Goal: Submit feedback/report problem

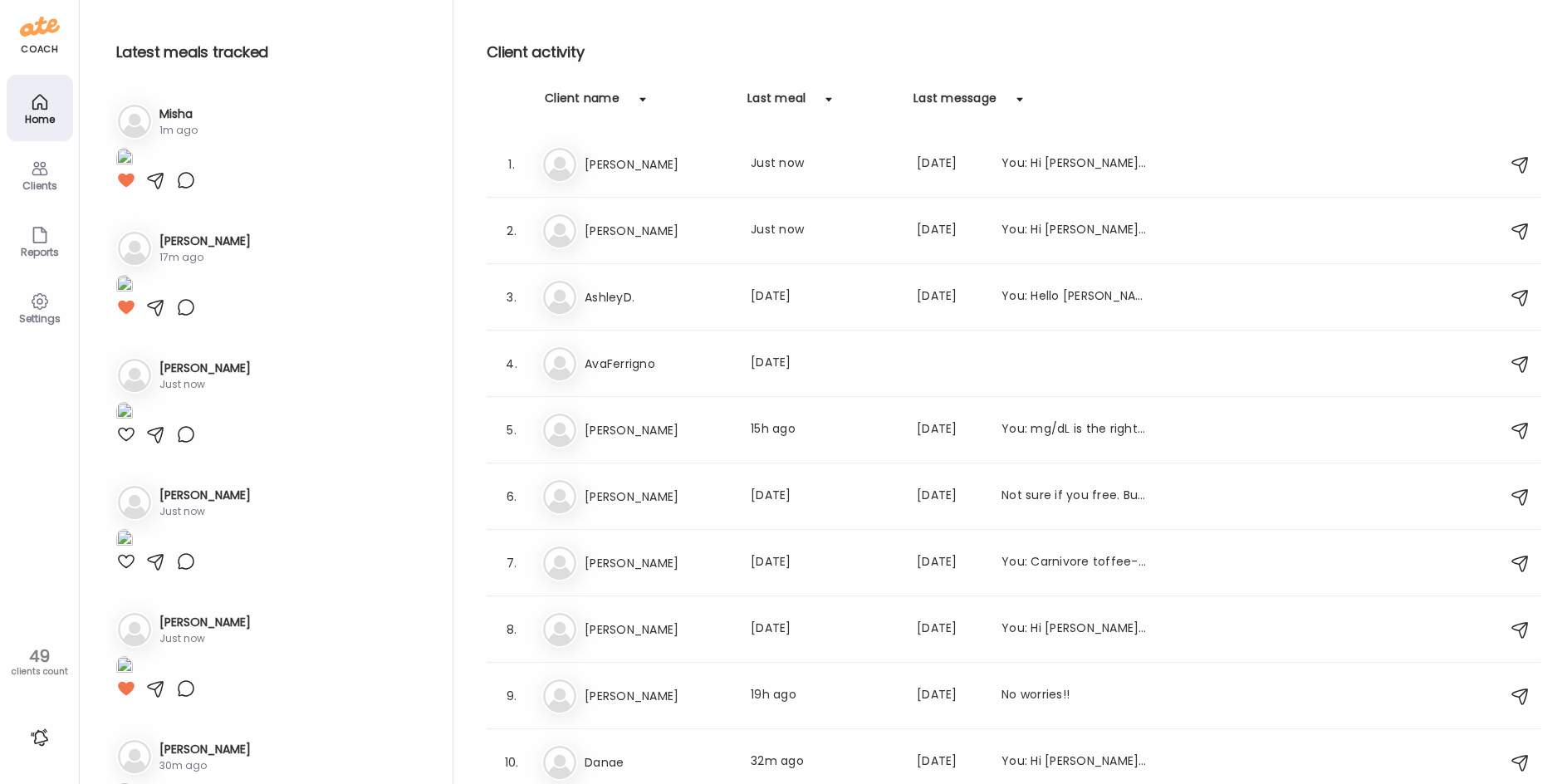
scroll to position [1826, 0]
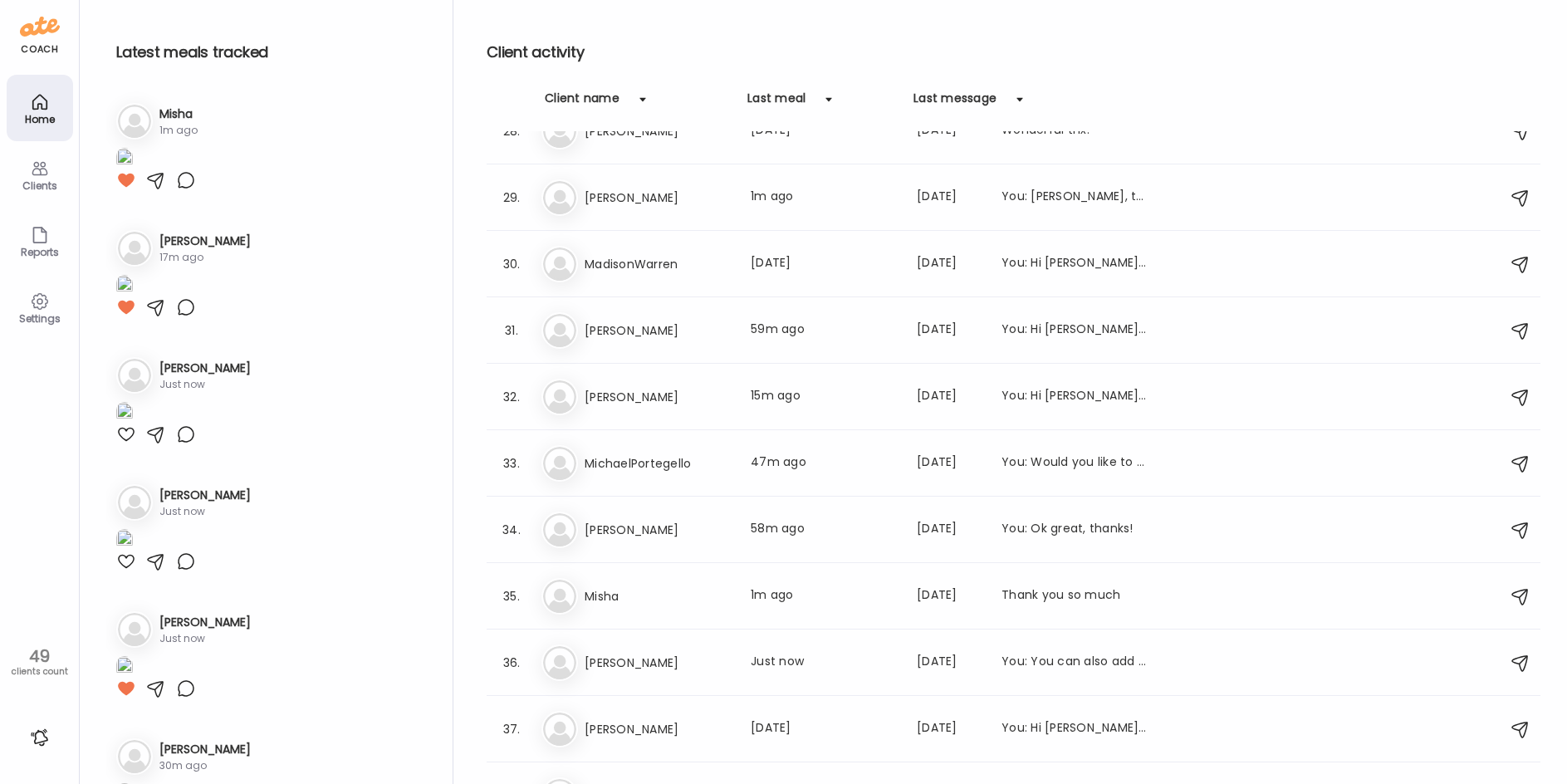
click at [124, 190] on div at bounding box center [126, 180] width 20 height 20
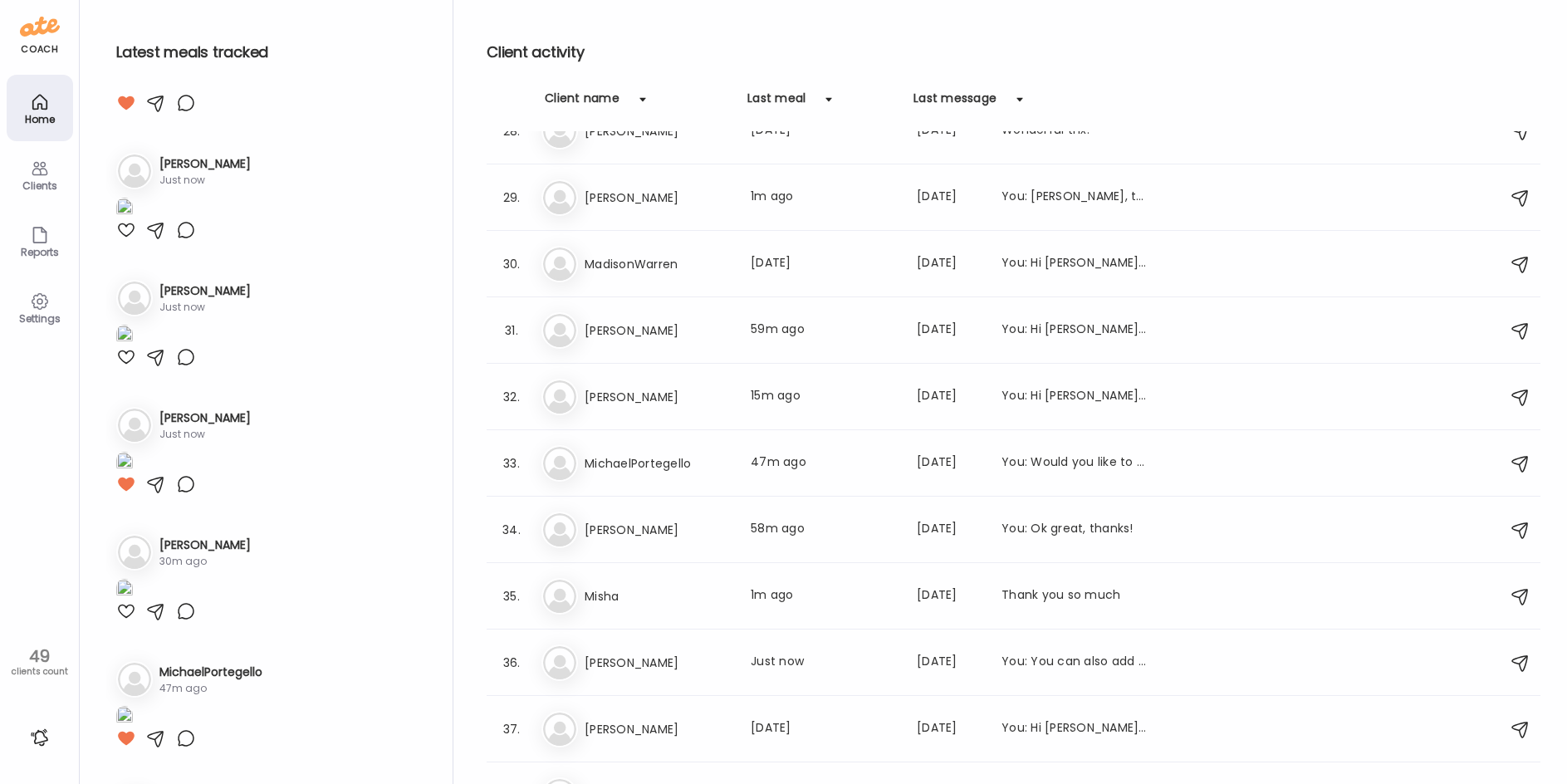
scroll to position [249, 0]
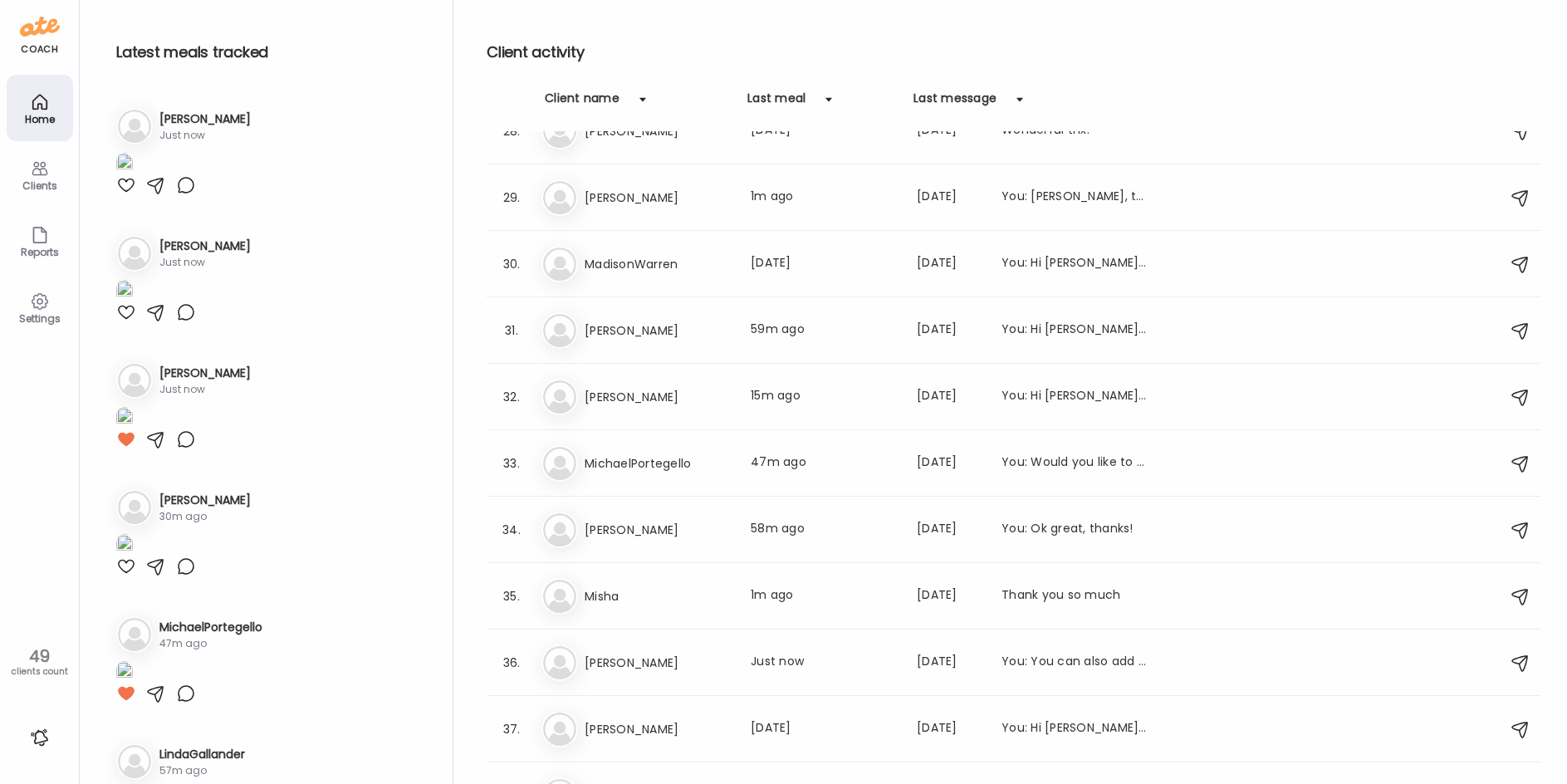
click at [133, 48] on img at bounding box center [125, 36] width 17 height 23
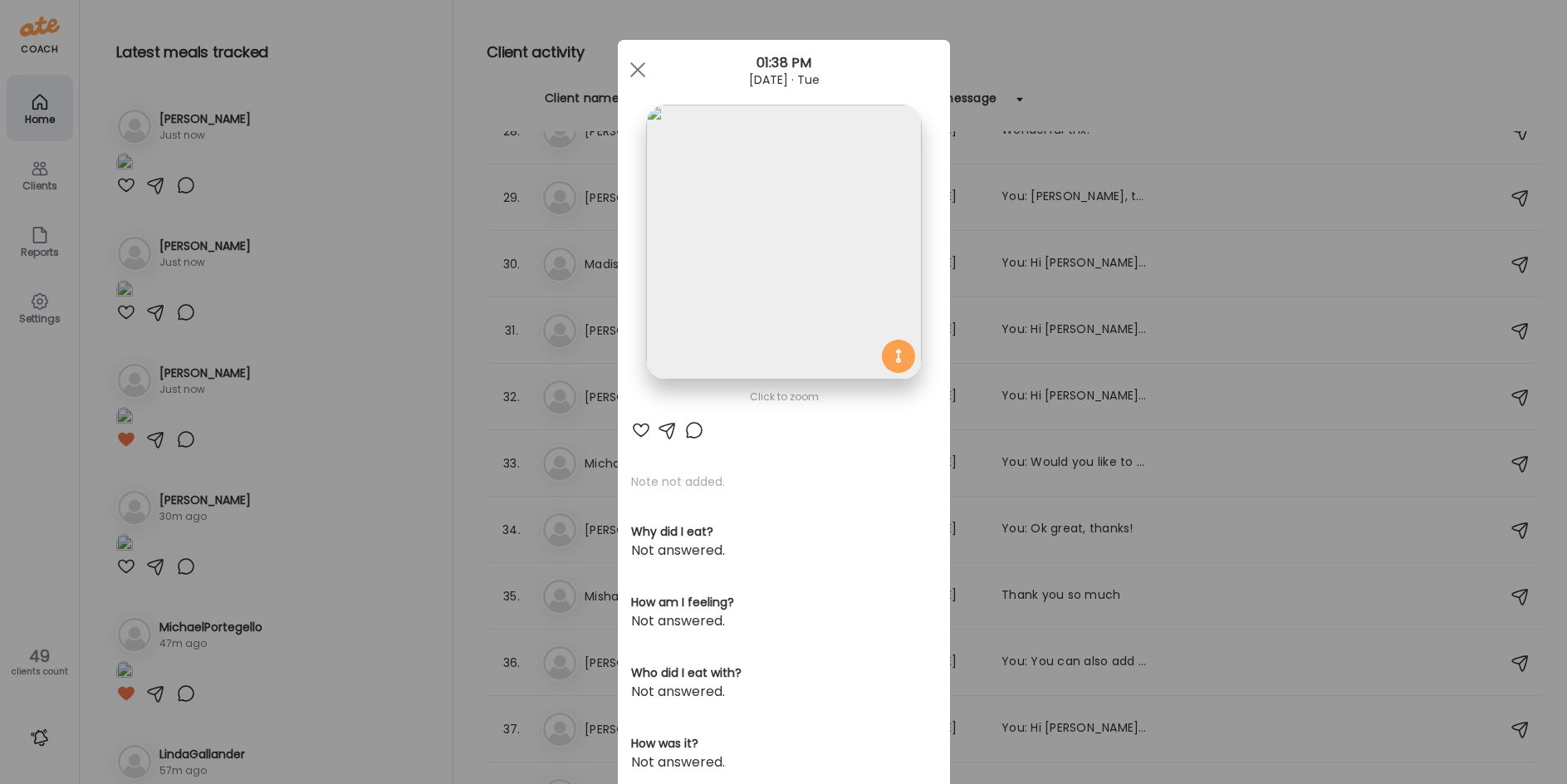
click at [780, 232] on img at bounding box center [784, 242] width 275 height 274
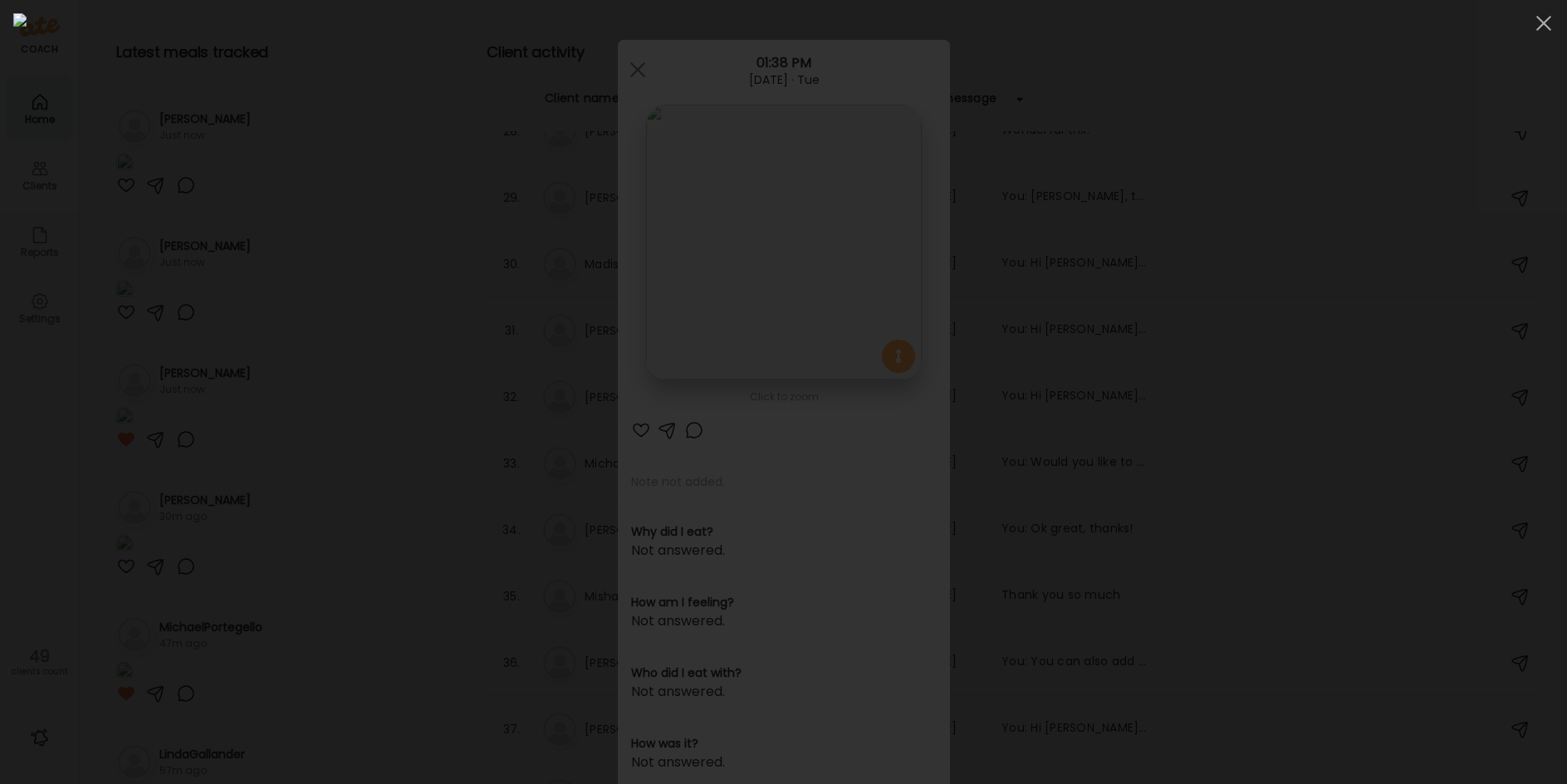
click at [780, 232] on img at bounding box center [784, 392] width 1541 height 757
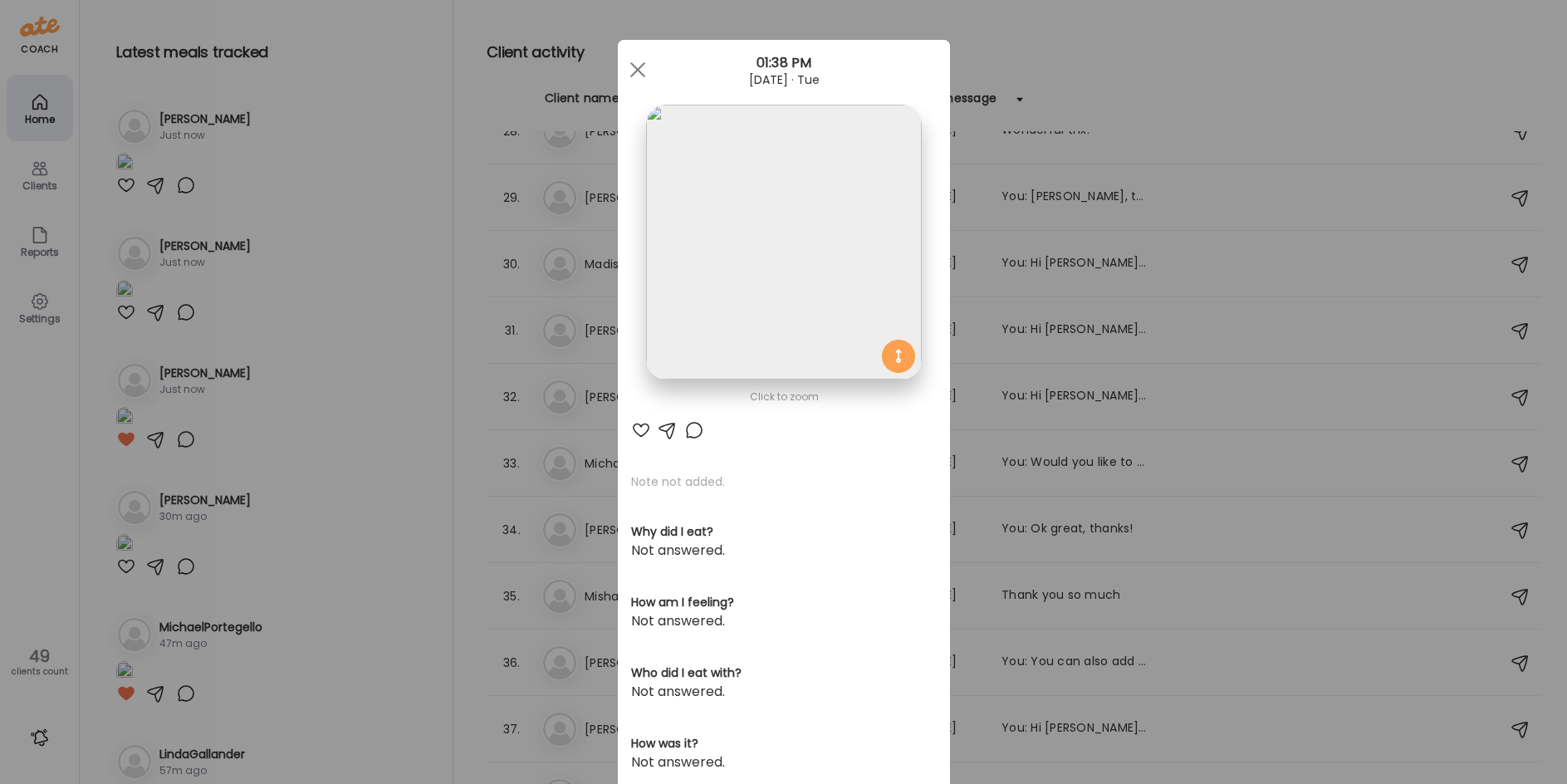
click at [684, 431] on div at bounding box center [694, 430] width 20 height 20
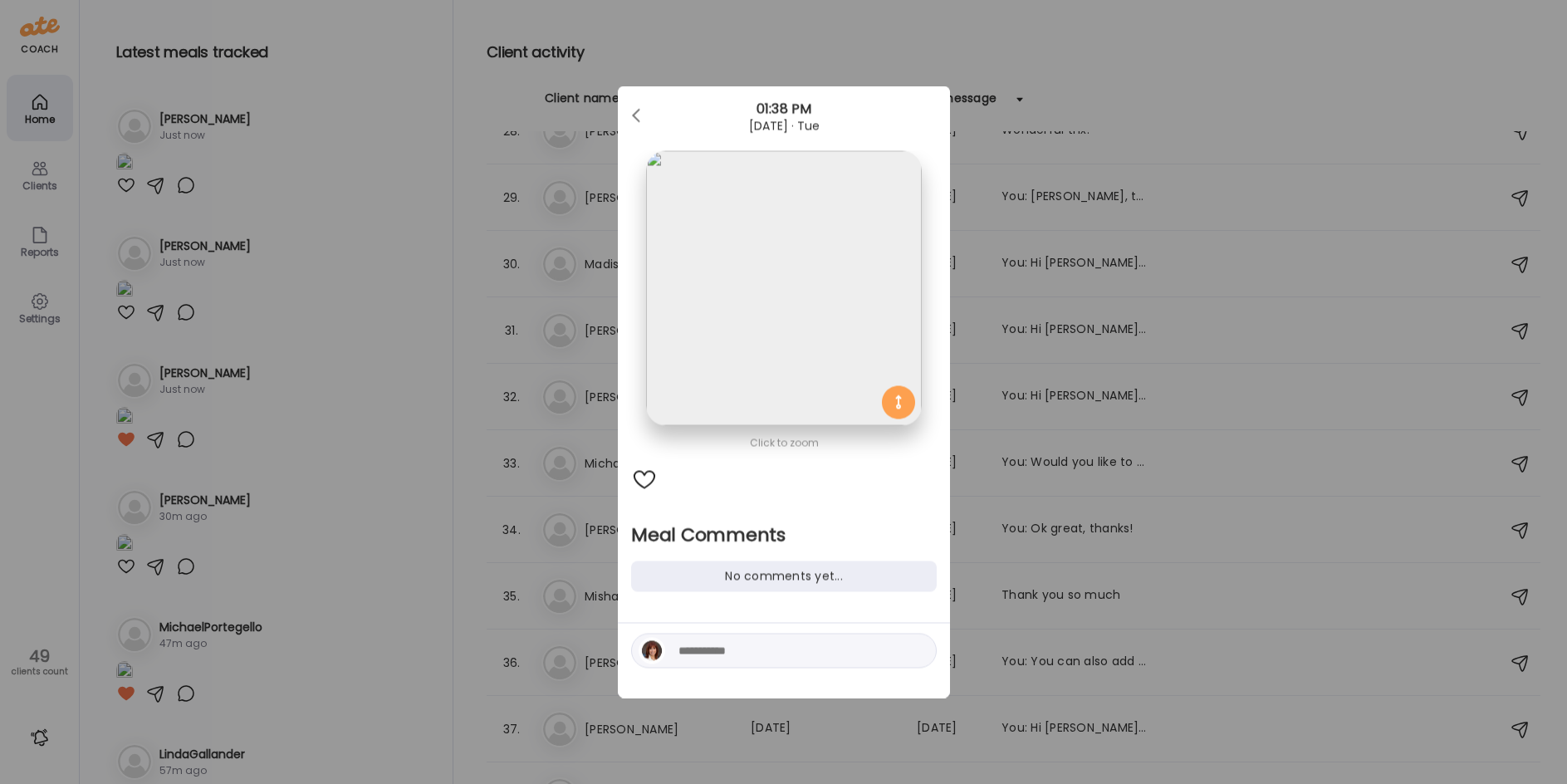
click at [733, 653] on textarea at bounding box center [790, 651] width 225 height 20
type textarea "**********"
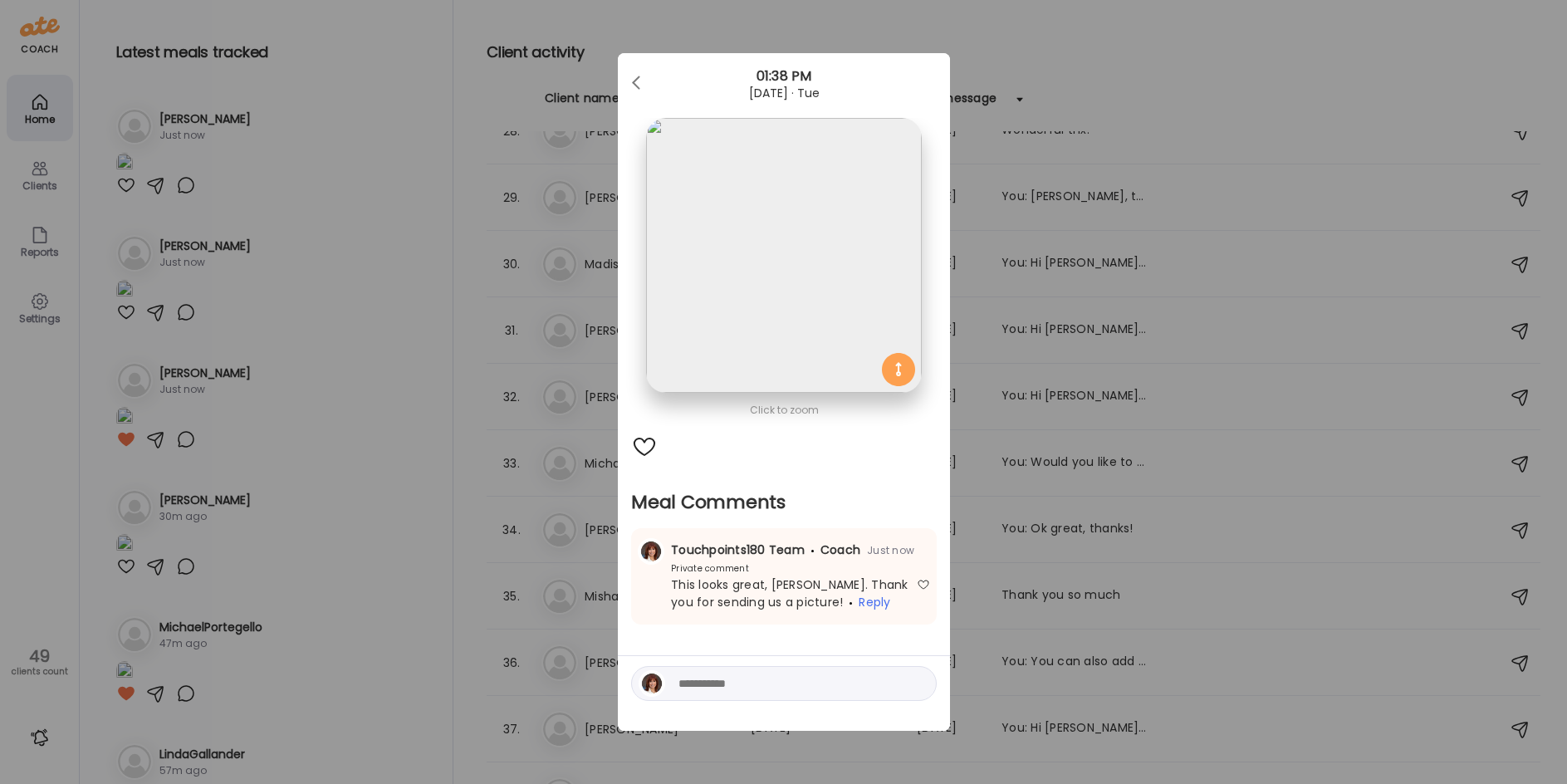
click at [370, 632] on div "Ate Coach Dashboard Wahoo! It’s official Take a moment to set up your Coach Pro…" at bounding box center [784, 392] width 1567 height 784
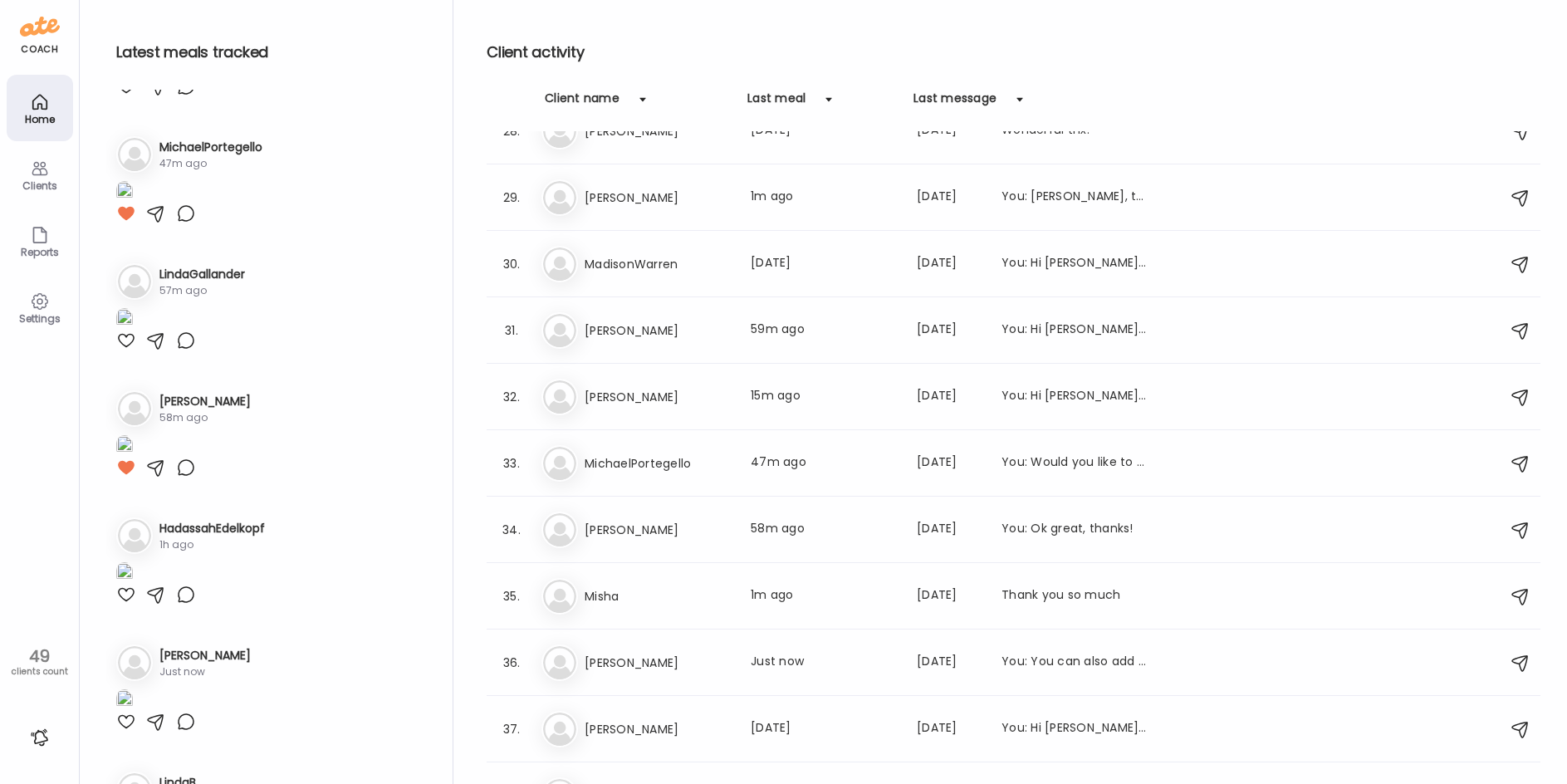
scroll to position [747, 0]
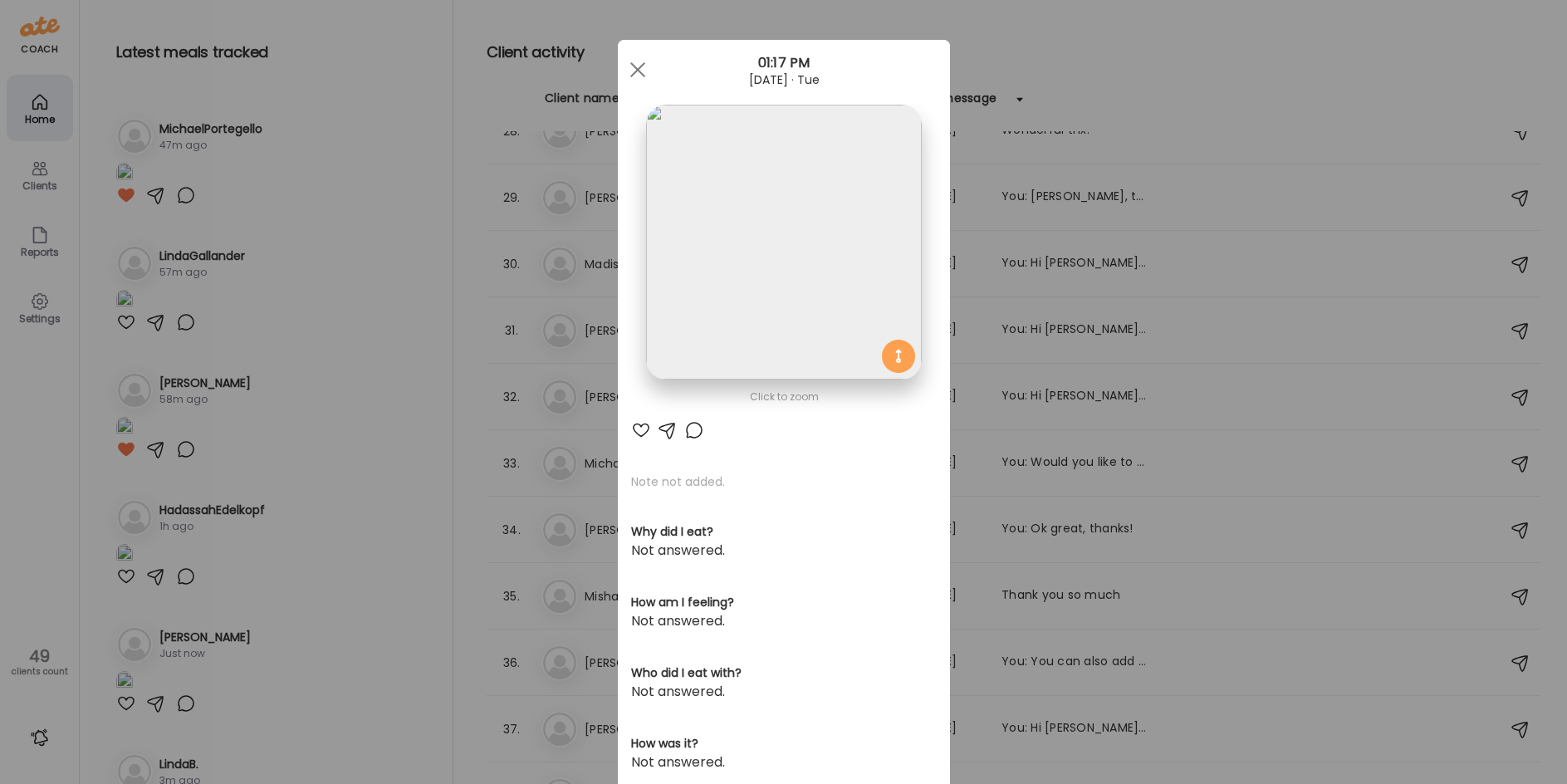
click at [735, 231] on img at bounding box center [784, 242] width 275 height 274
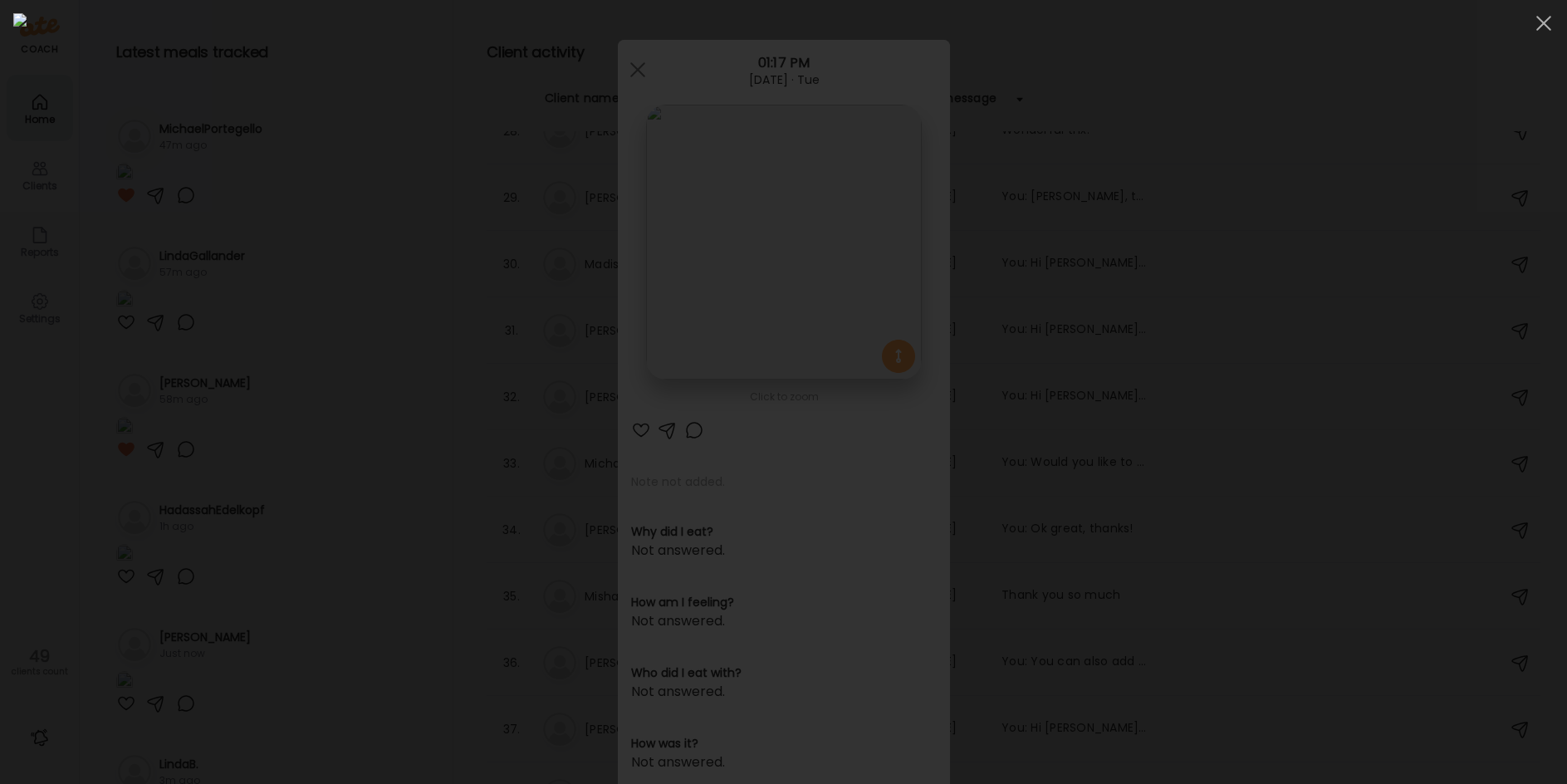
click at [294, 124] on div at bounding box center [784, 392] width 1541 height 757
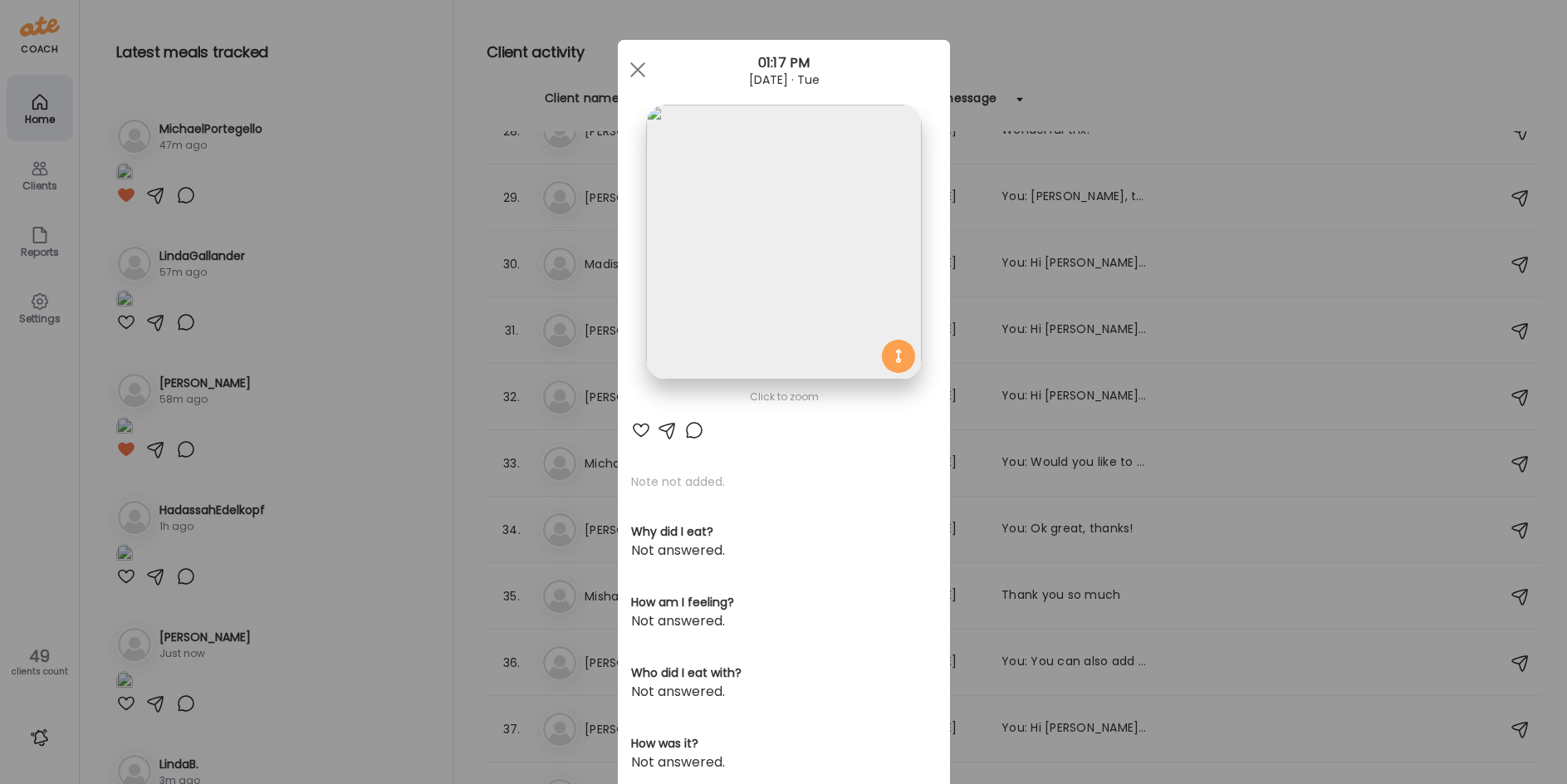
drag, startPoint x: 351, startPoint y: 149, endPoint x: 361, endPoint y: 183, distance: 35.4
click at [352, 149] on div "Ate Coach Dashboard Wahoo! It’s official Take a moment to set up your Coach Pro…" at bounding box center [784, 392] width 1567 height 784
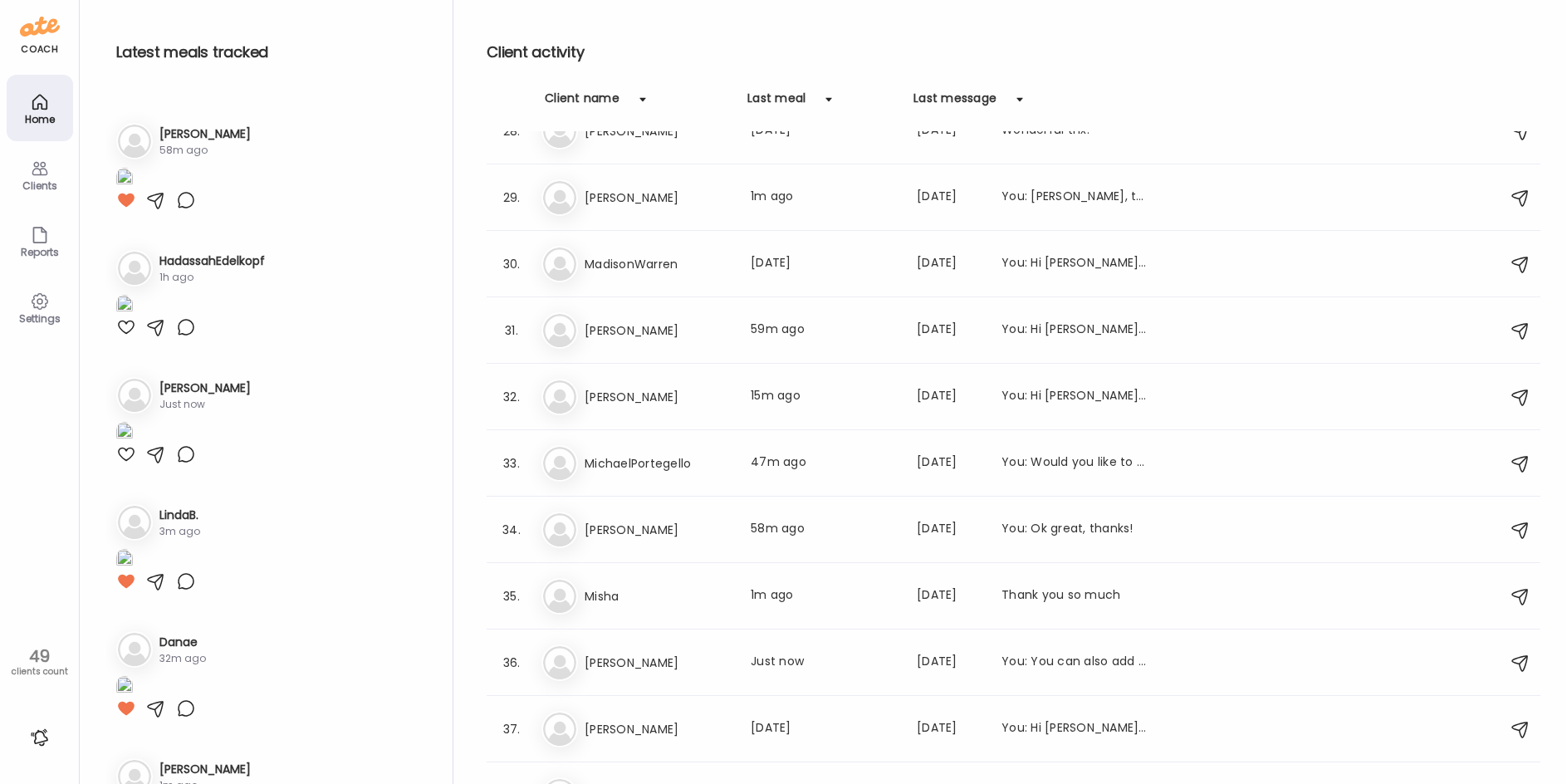
scroll to position [1079, 0]
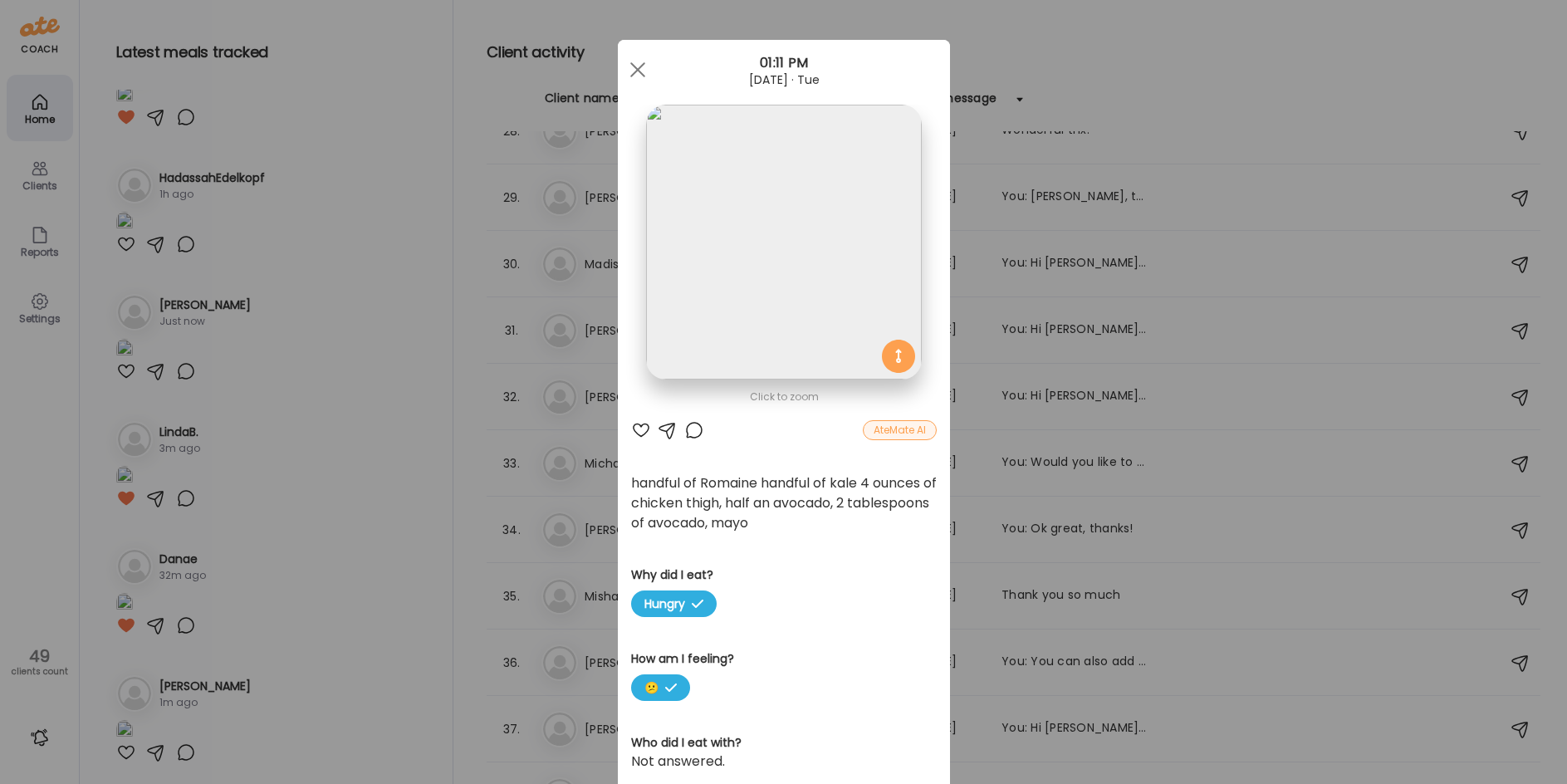
click at [762, 278] on img at bounding box center [784, 242] width 275 height 274
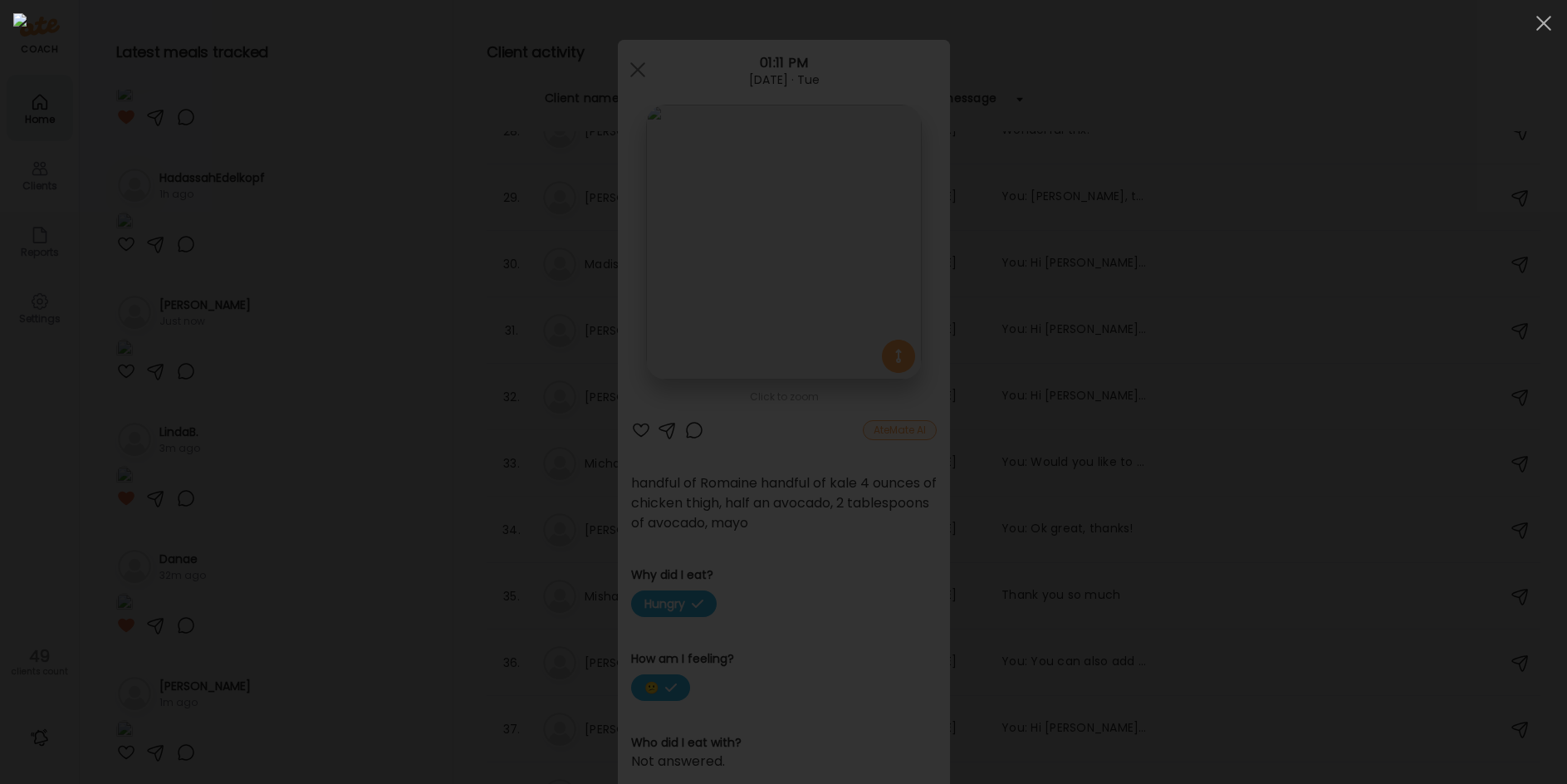
click at [762, 278] on img at bounding box center [784, 392] width 1541 height 757
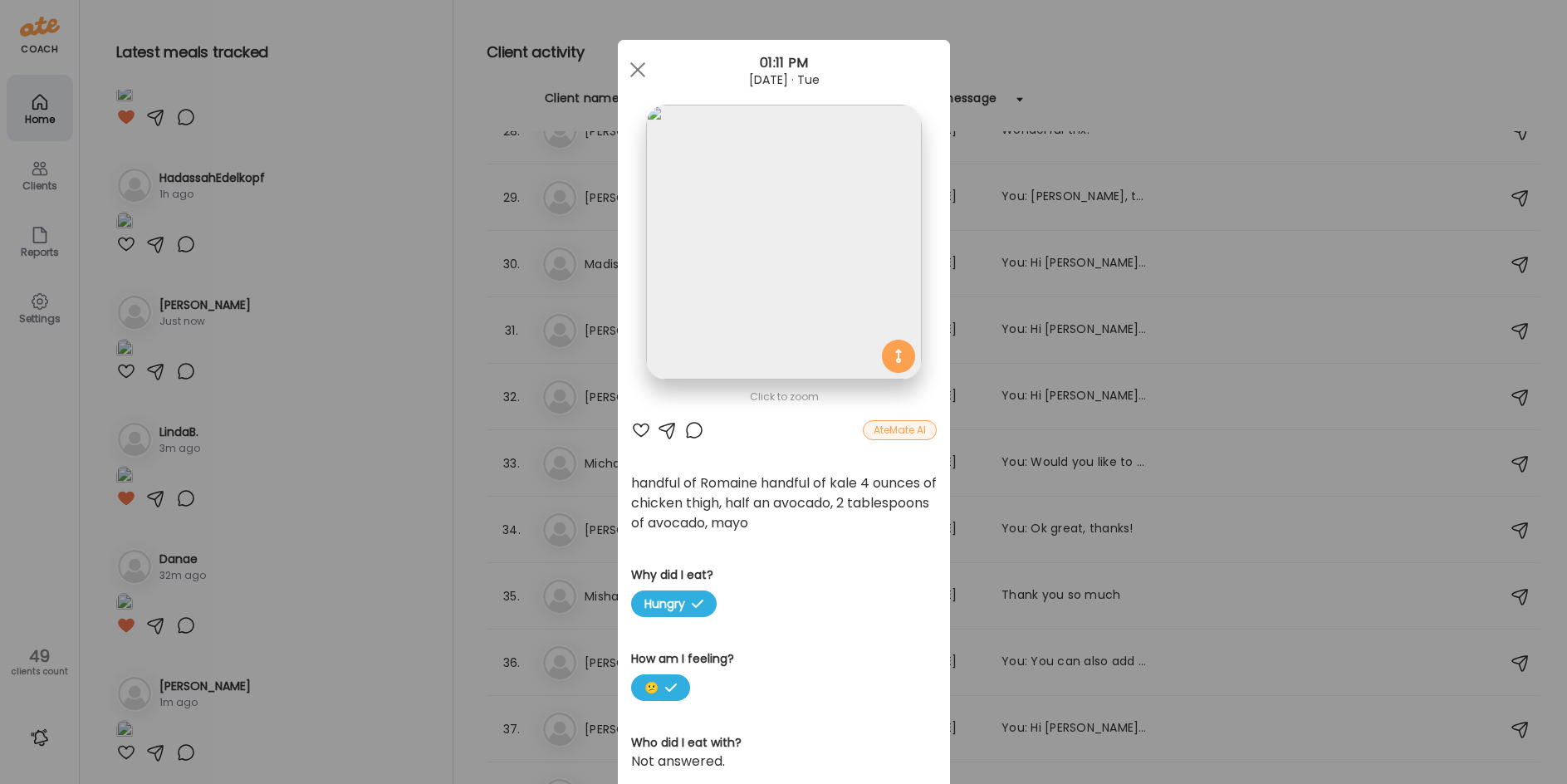
click at [762, 278] on img at bounding box center [784, 242] width 275 height 274
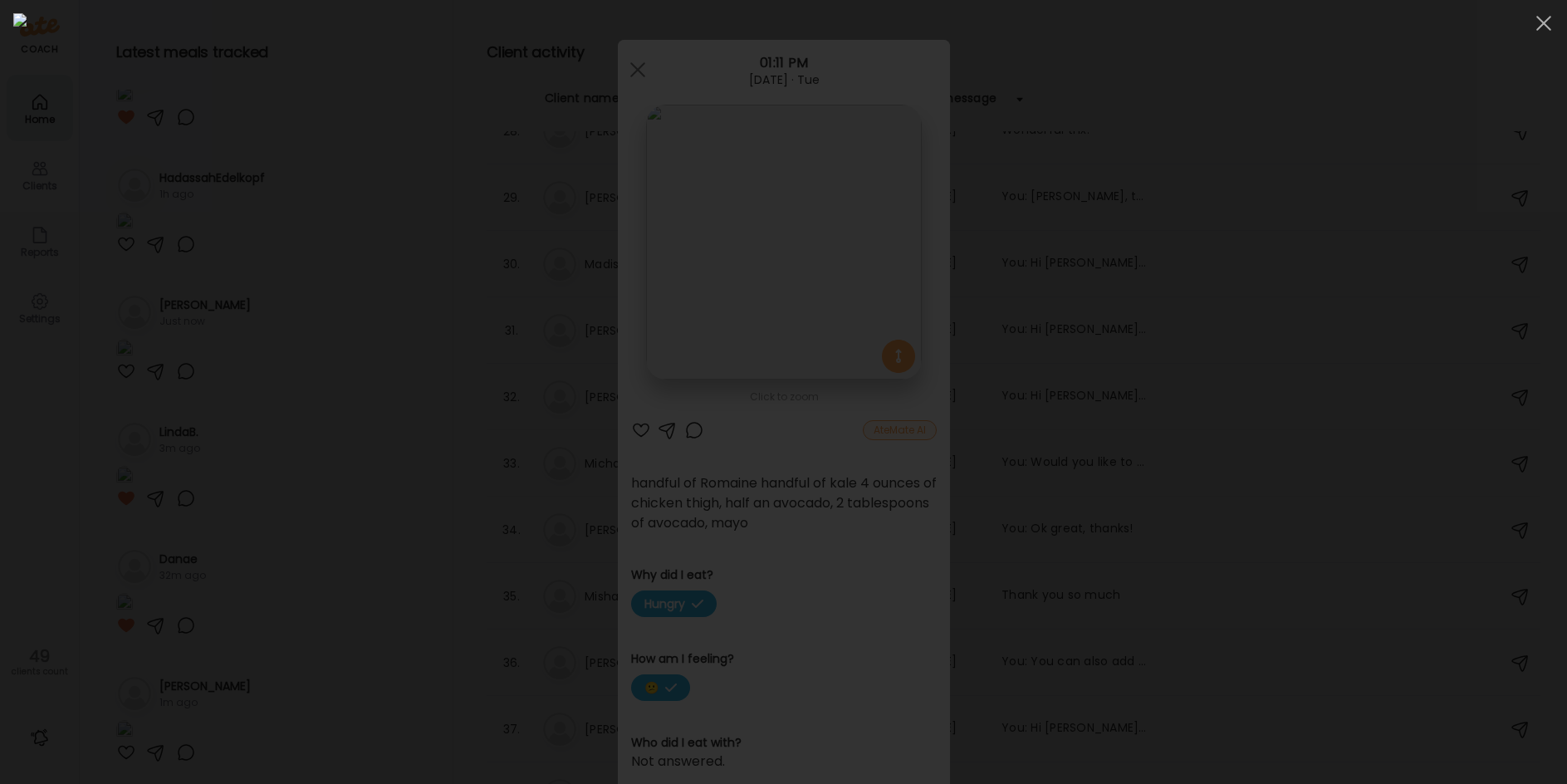
click at [349, 215] on div at bounding box center [784, 392] width 1541 height 757
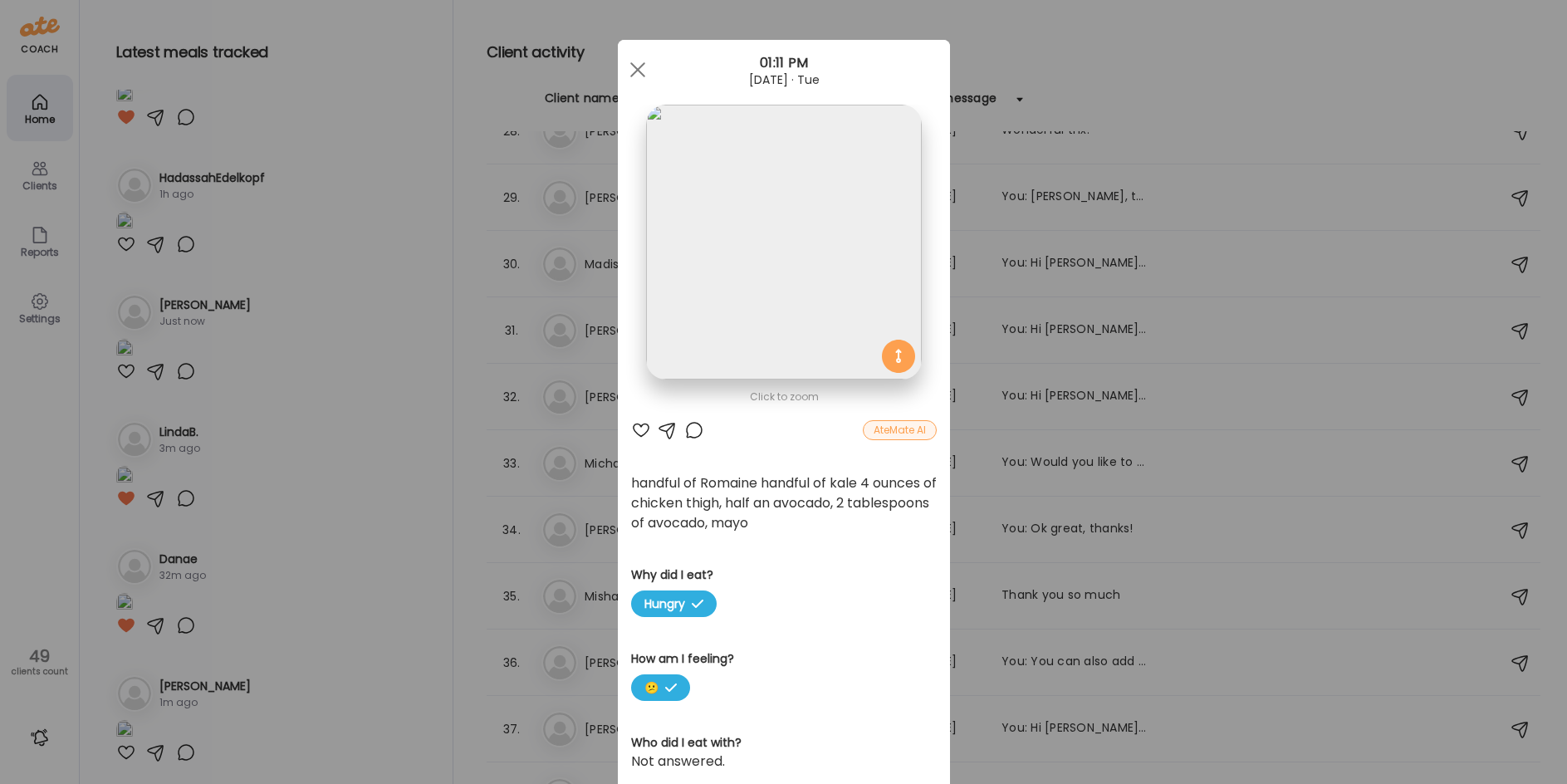
click at [632, 430] on div at bounding box center [641, 430] width 20 height 20
click at [690, 431] on div at bounding box center [694, 430] width 20 height 20
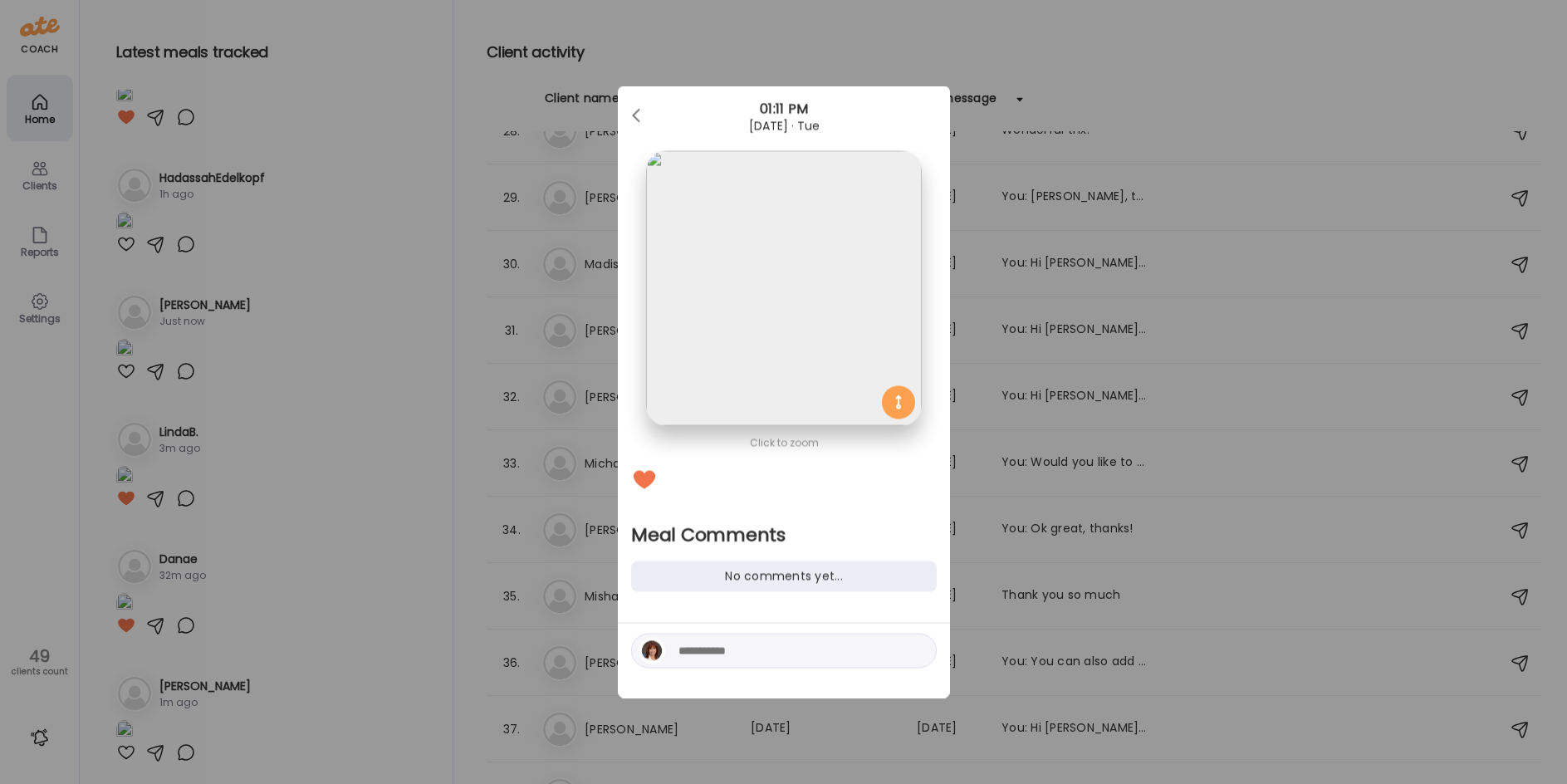
click at [723, 654] on textarea at bounding box center [790, 651] width 225 height 20
type textarea "**********"
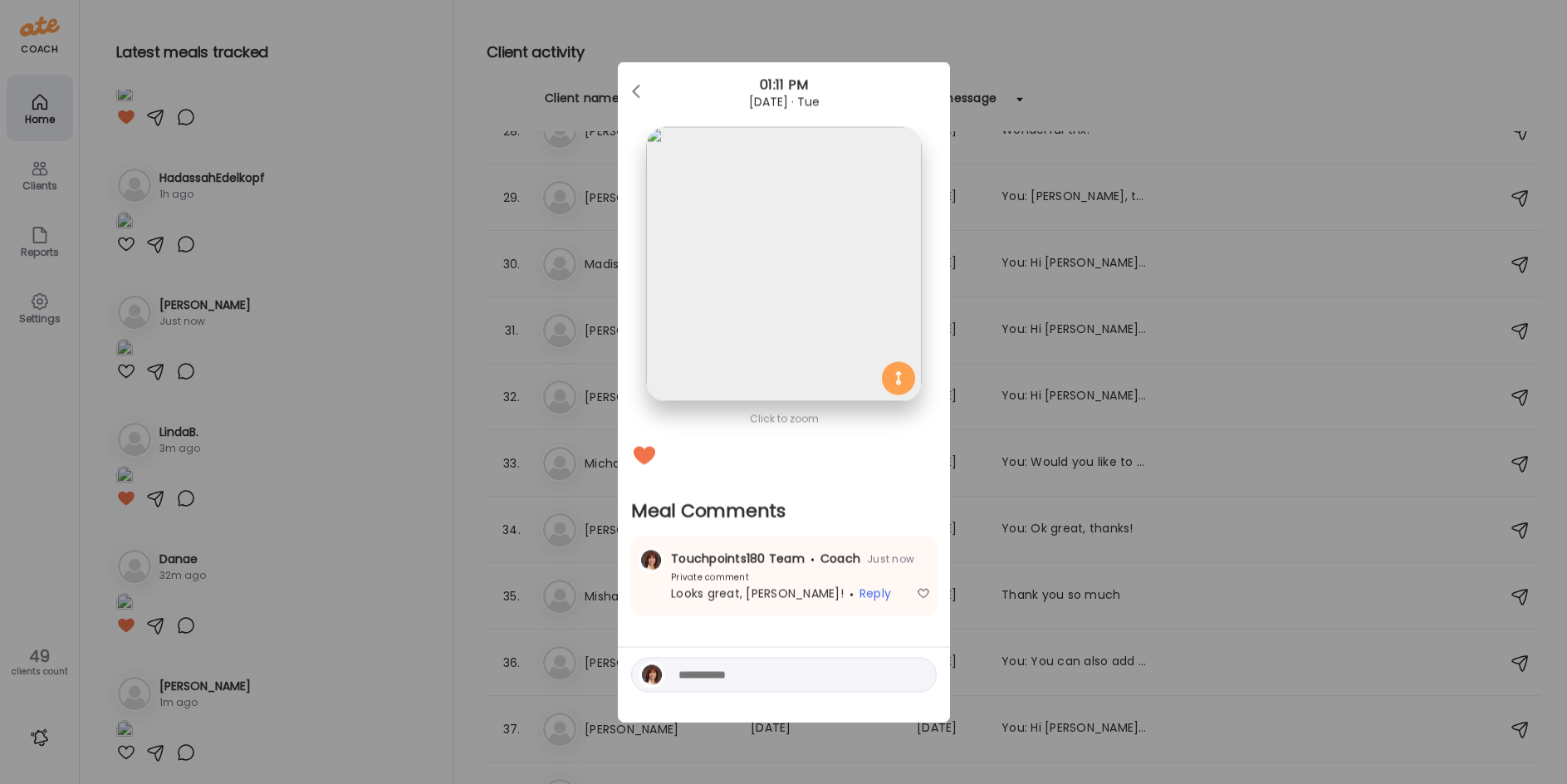
click at [319, 587] on div "Ate Coach Dashboard Wahoo! It’s official Take a moment to set up your Coach Pro…" at bounding box center [784, 392] width 1567 height 784
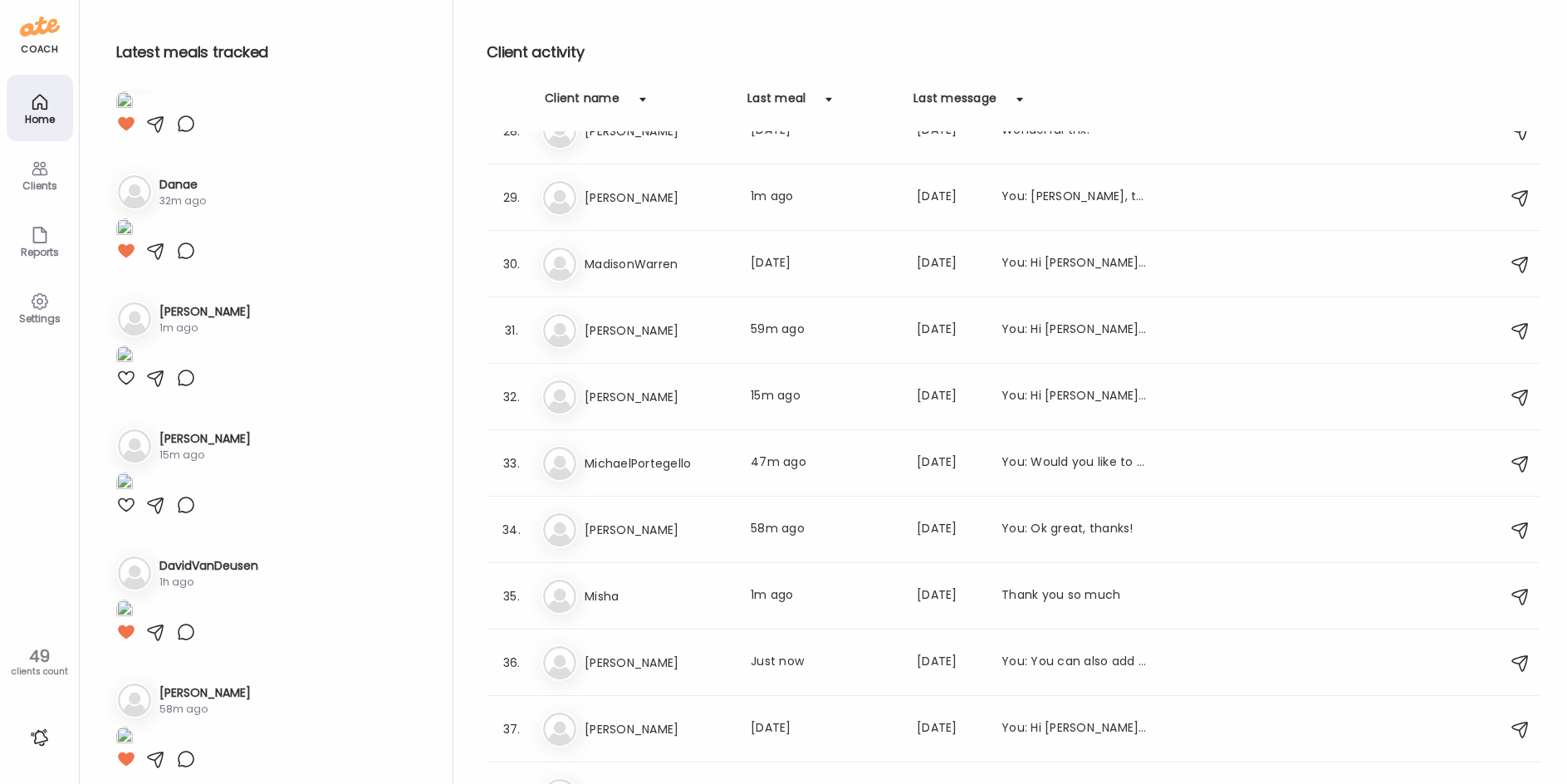
scroll to position [1577, 0]
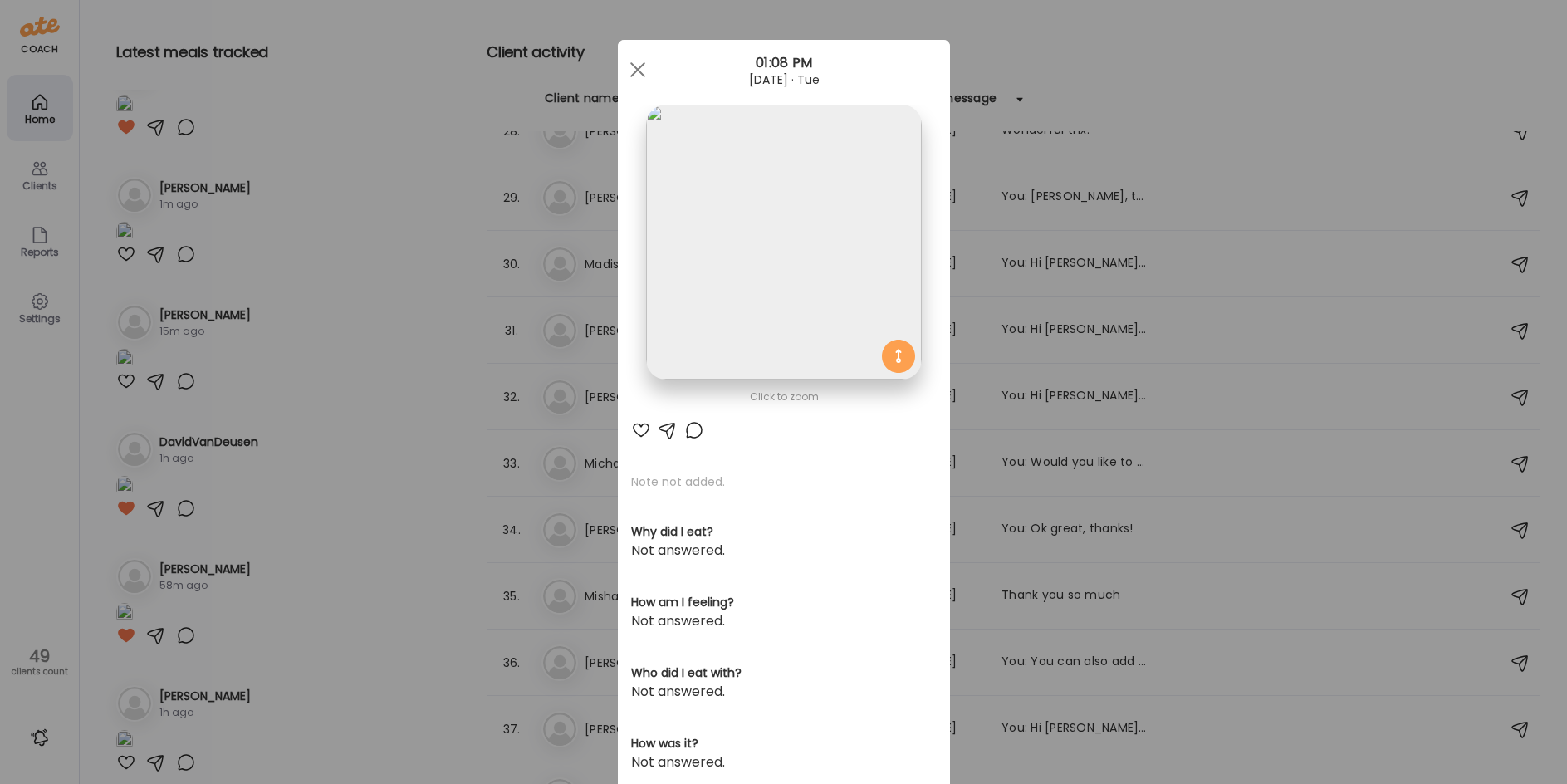
click at [773, 192] on img at bounding box center [784, 242] width 275 height 274
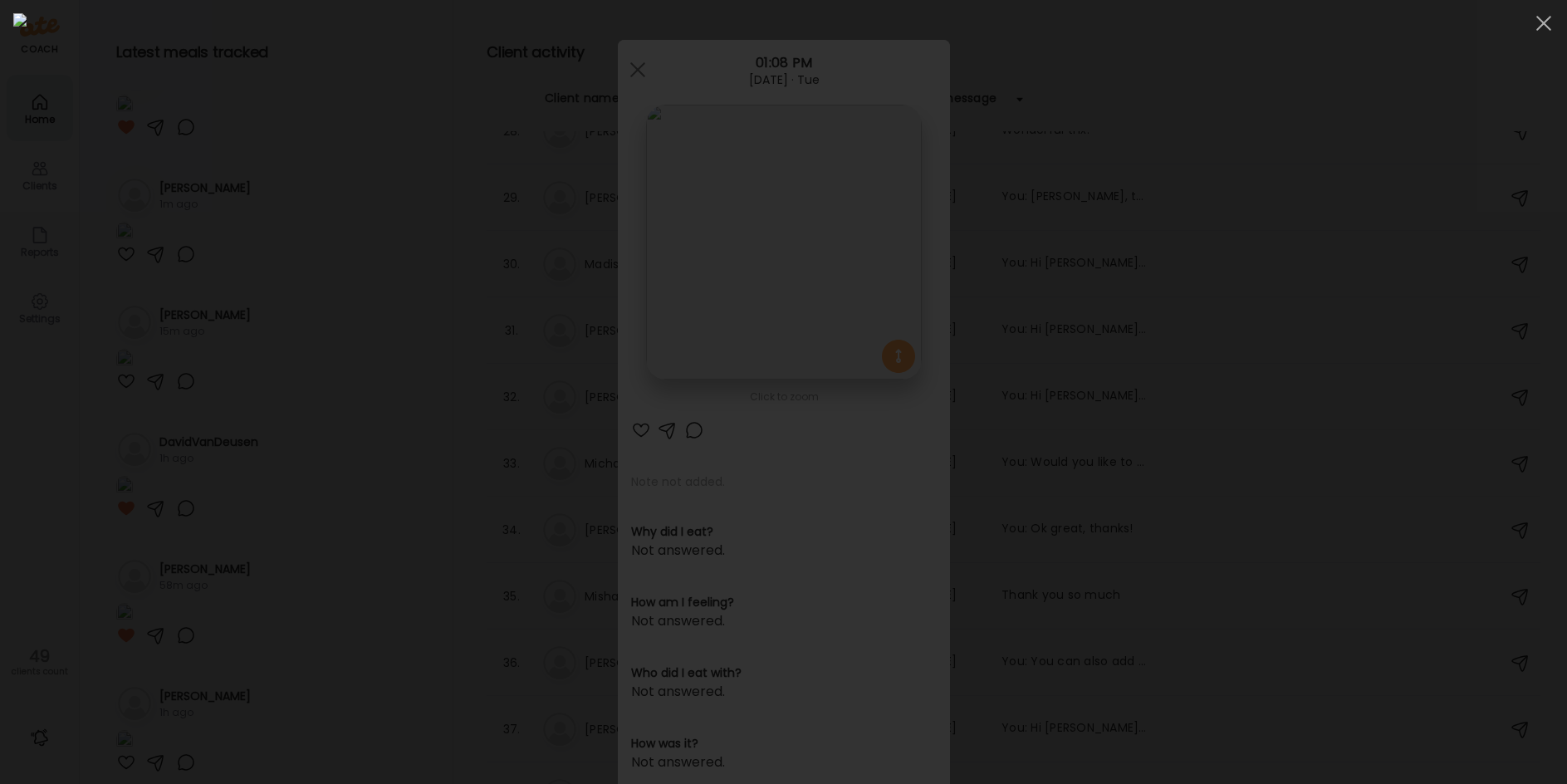
click at [1334, 443] on div at bounding box center [784, 392] width 1541 height 757
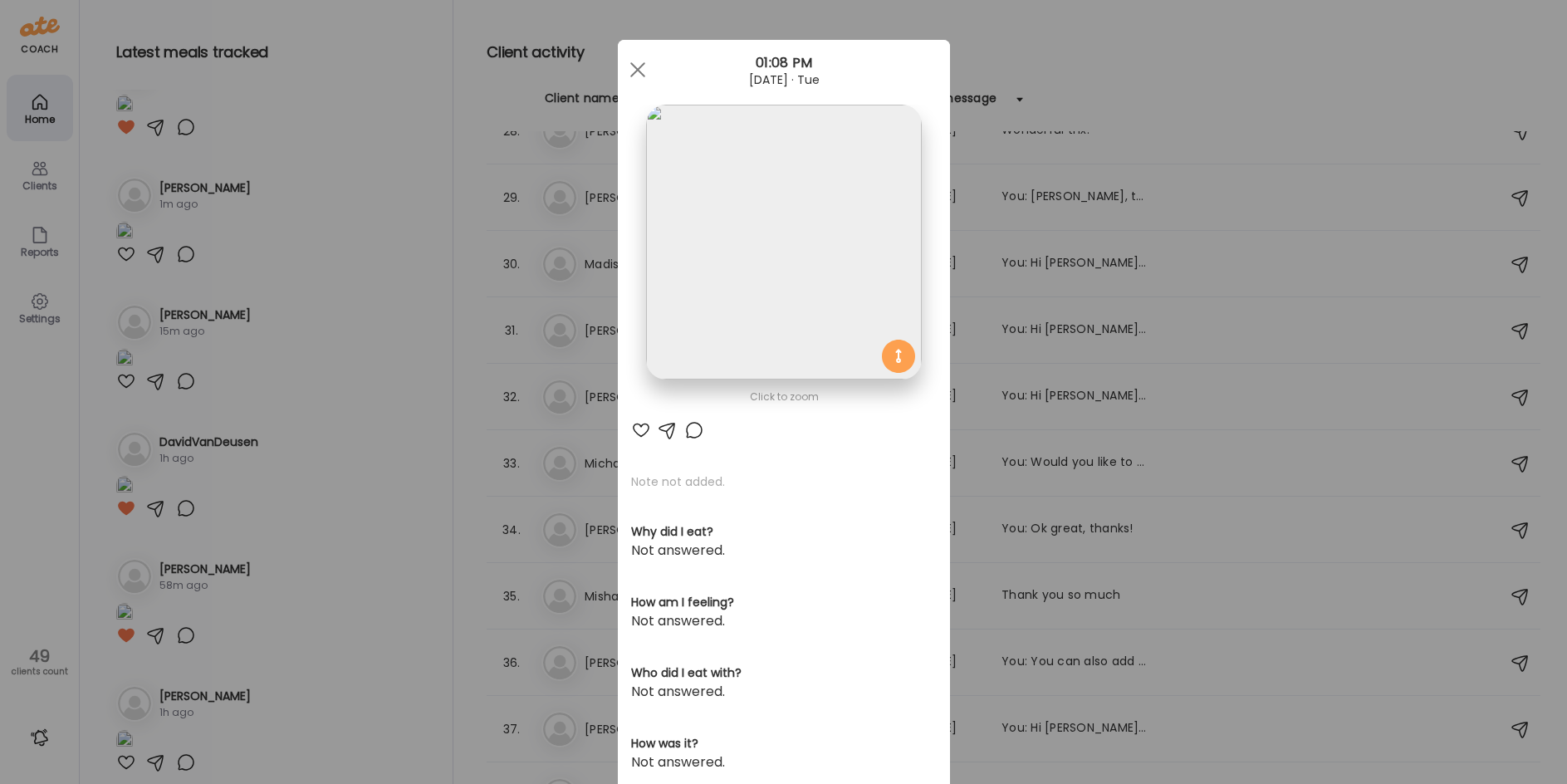
click at [370, 523] on div "Ate Coach Dashboard Wahoo! It’s official Take a moment to set up your Coach Pro…" at bounding box center [784, 392] width 1567 height 784
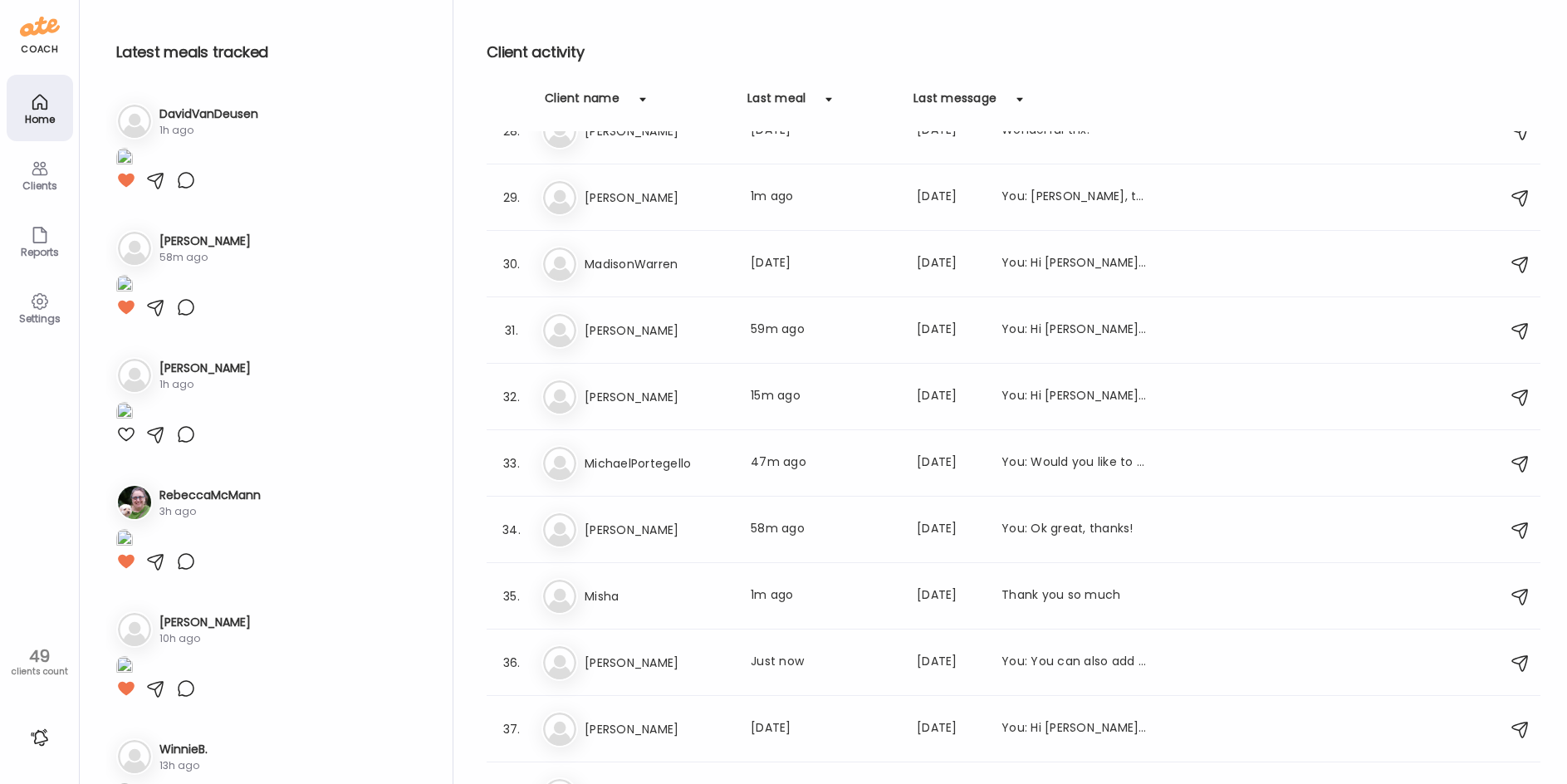
scroll to position [1909, 0]
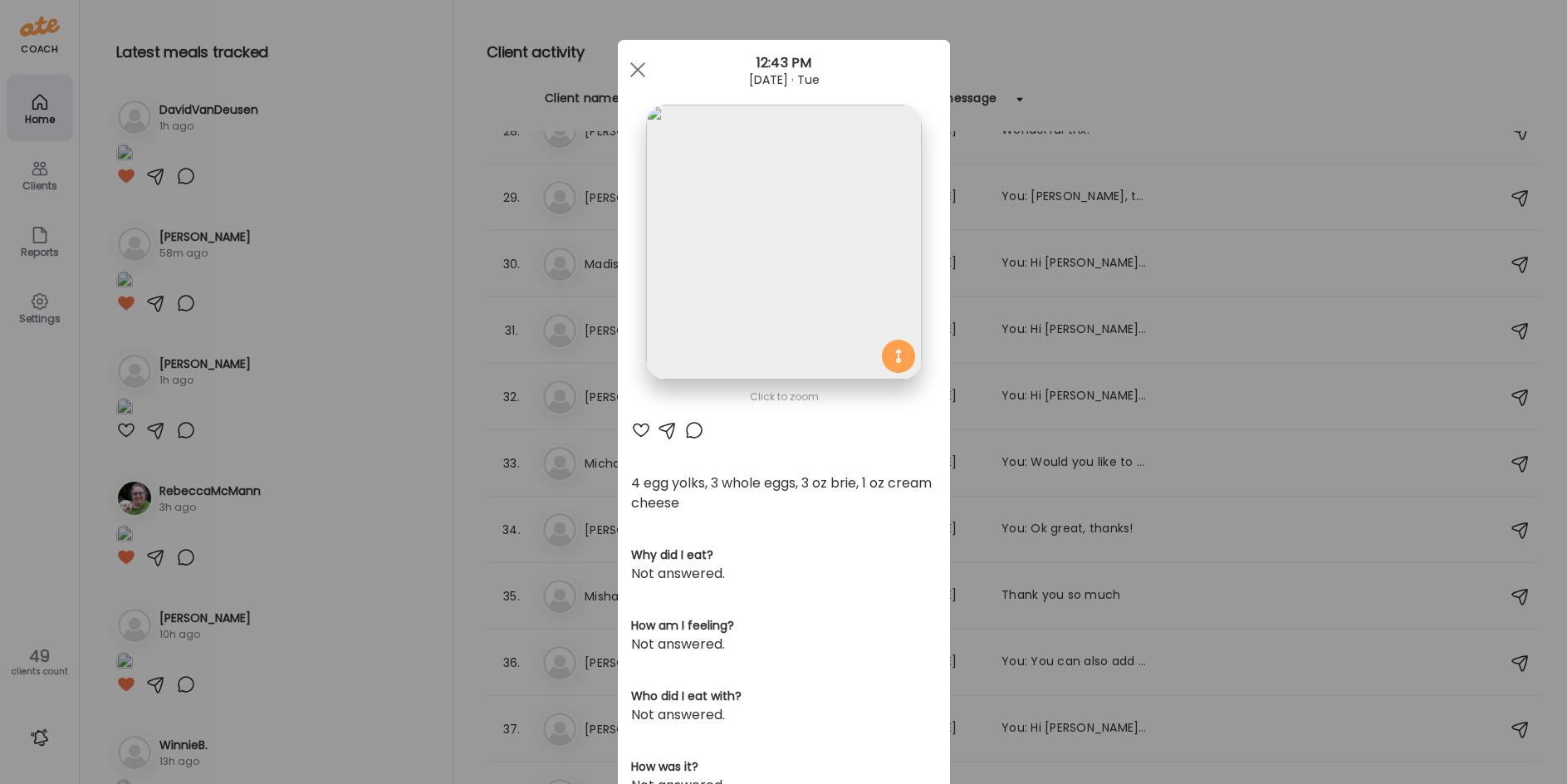
click at [376, 420] on div "Ate Coach Dashboard Wahoo! It’s official Take a moment to set up your Coach Pro…" at bounding box center [784, 392] width 1567 height 784
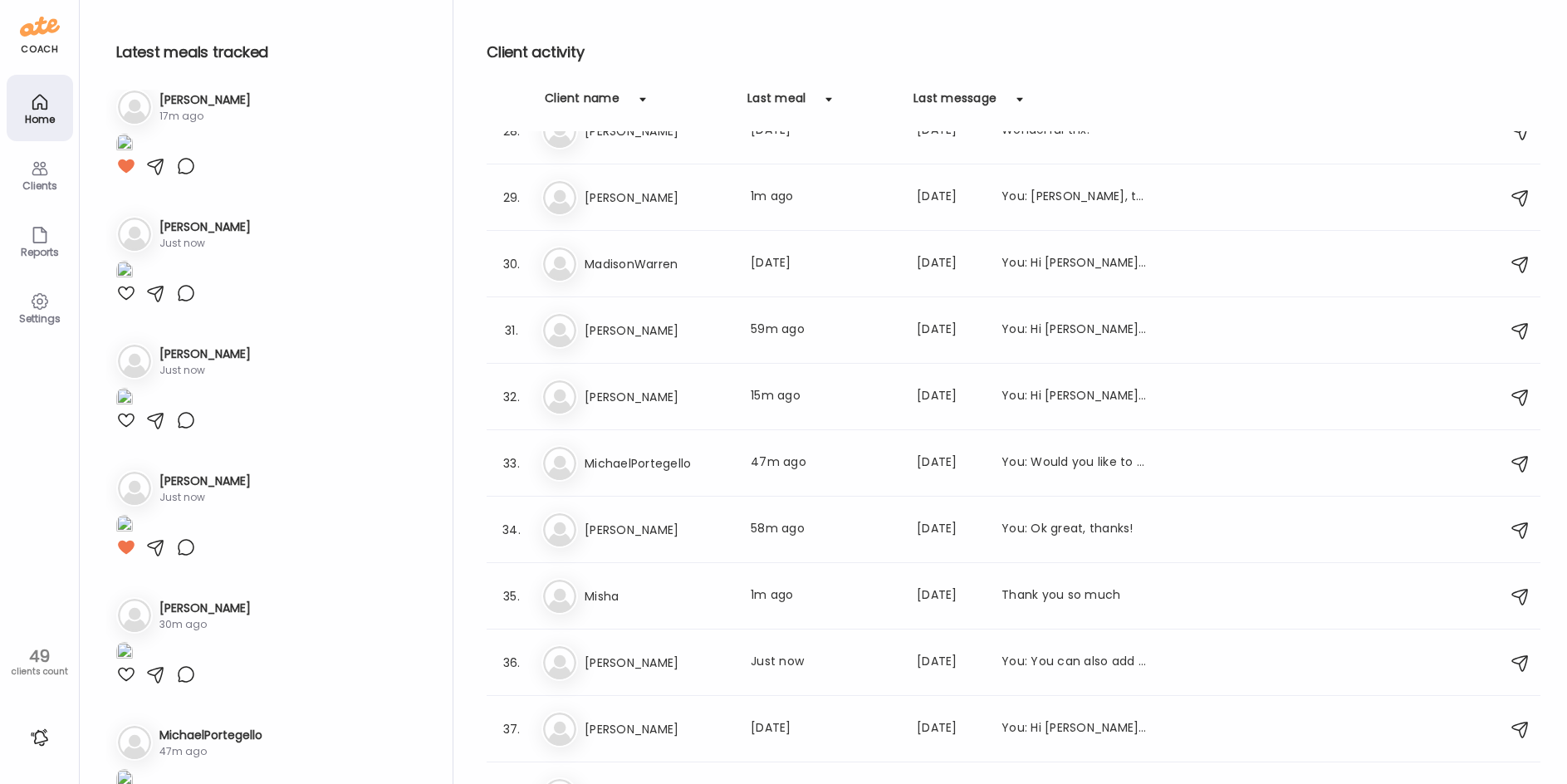
scroll to position [0, 0]
